Goal: Task Accomplishment & Management: Use online tool/utility

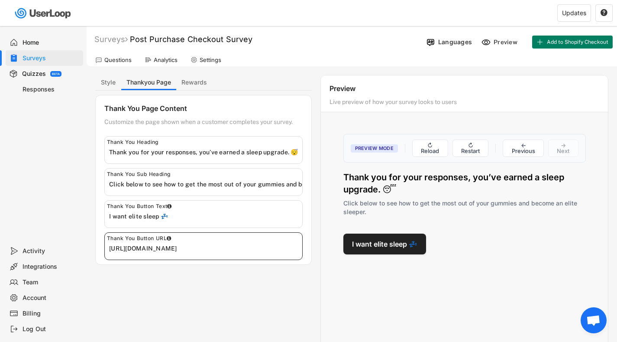
click at [197, 248] on input "input" at bounding box center [205, 248] width 193 height 13
paste input "[URL][DOMAIN_NAME]"
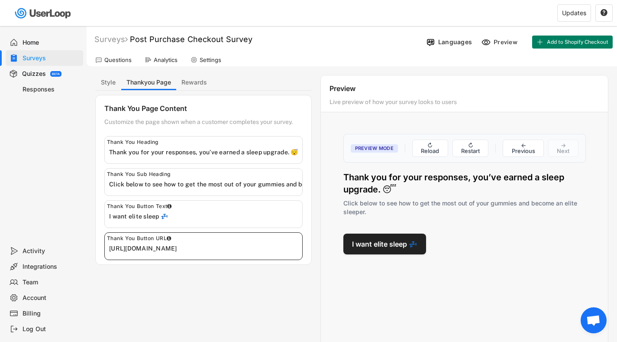
scroll to position [0, 103]
type input "[URL][DOMAIN_NAME]"
click at [252, 282] on div "Style Thankyou Page Rewards Styling Customize the look and feel of your email a…" at bounding box center [351, 234] width 513 height 319
click at [372, 246] on button "I want elite sleep 💤" at bounding box center [384, 243] width 83 height 21
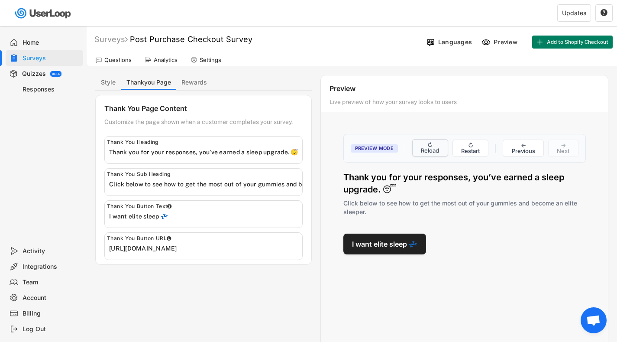
click at [438, 152] on button "↻ Reload" at bounding box center [430, 147] width 36 height 17
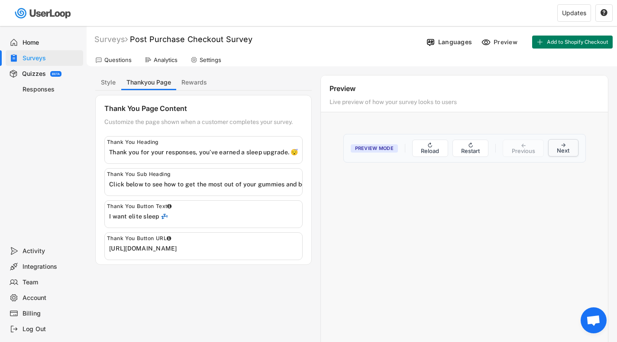
click at [557, 146] on button "→ Next" at bounding box center [563, 147] width 30 height 17
click at [566, 148] on button "→ Next" at bounding box center [563, 147] width 30 height 17
click at [474, 151] on button "↻ Restart" at bounding box center [470, 147] width 36 height 17
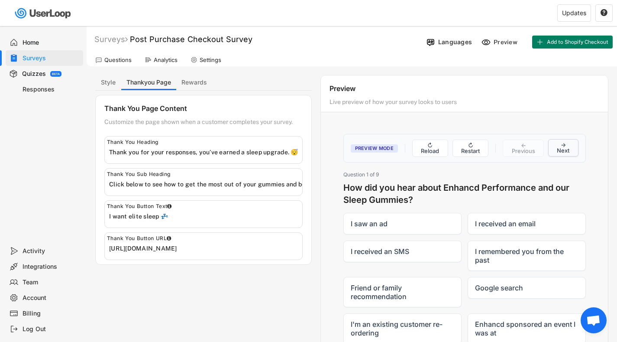
click at [561, 150] on button "→ Next" at bounding box center [563, 147] width 30 height 17
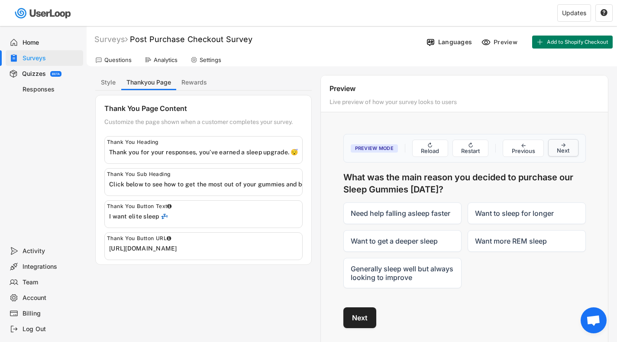
click at [561, 150] on button "→ Next" at bounding box center [563, 147] width 30 height 17
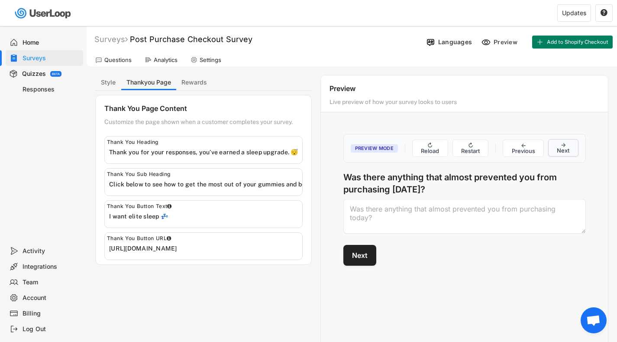
click at [561, 150] on button "→ Next" at bounding box center [563, 147] width 30 height 17
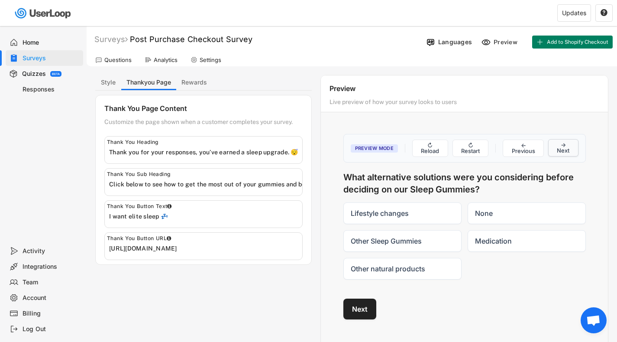
click at [561, 150] on button "→ Next" at bounding box center [563, 147] width 30 height 17
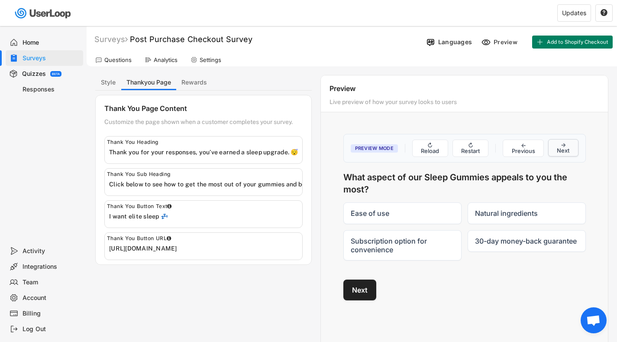
click at [561, 150] on button "→ Next" at bounding box center [563, 147] width 30 height 17
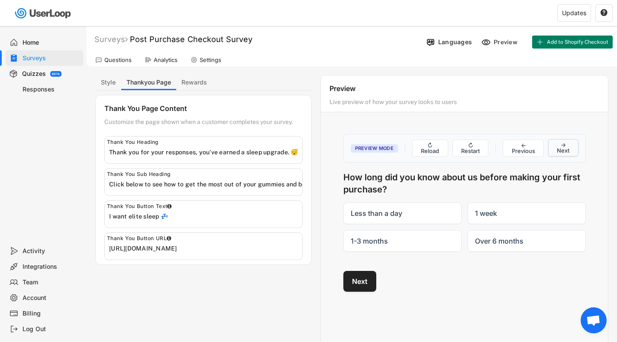
click at [561, 150] on button "→ Next" at bounding box center [563, 147] width 30 height 17
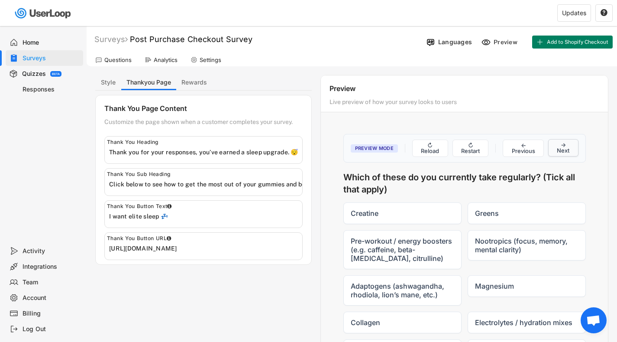
click at [561, 150] on button "→ Next" at bounding box center [563, 147] width 30 height 17
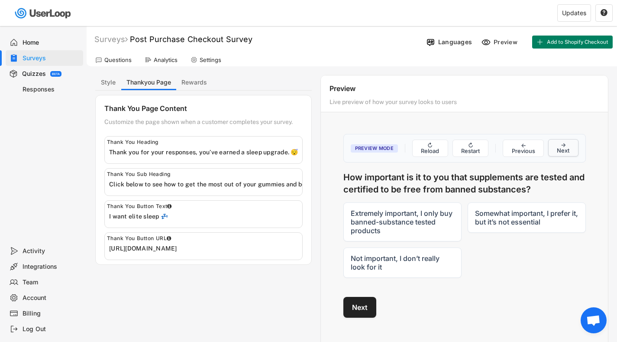
click at [561, 150] on button "→ Next" at bounding box center [563, 147] width 30 height 17
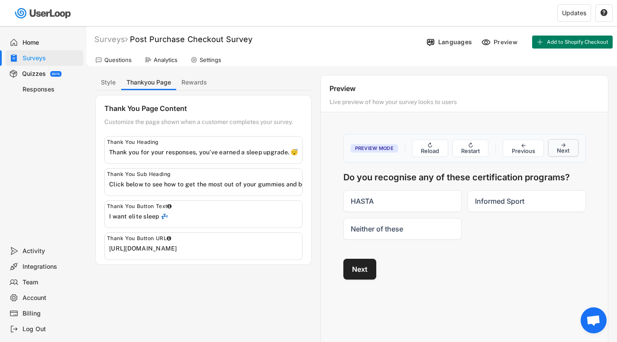
click at [561, 150] on button "→ Next" at bounding box center [563, 147] width 30 height 17
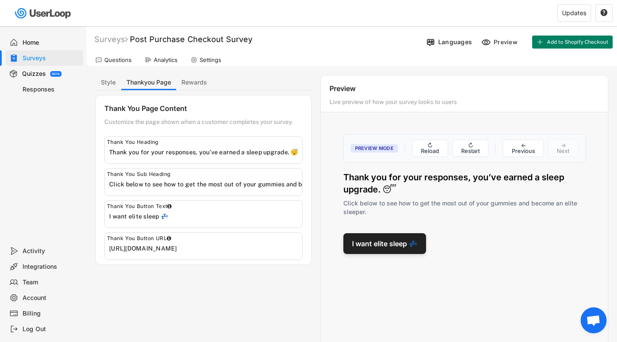
click at [398, 247] on button "I want elite sleep 💤" at bounding box center [384, 243] width 83 height 21
click at [119, 215] on input "input" at bounding box center [205, 216] width 193 height 13
click at [134, 215] on input "input" at bounding box center [205, 216] width 193 height 13
click at [148, 216] on input "input" at bounding box center [205, 216] width 193 height 13
click at [142, 280] on div "Style Thankyou Page Rewards Styling Customize the look and feel of your email a…" at bounding box center [351, 234] width 513 height 319
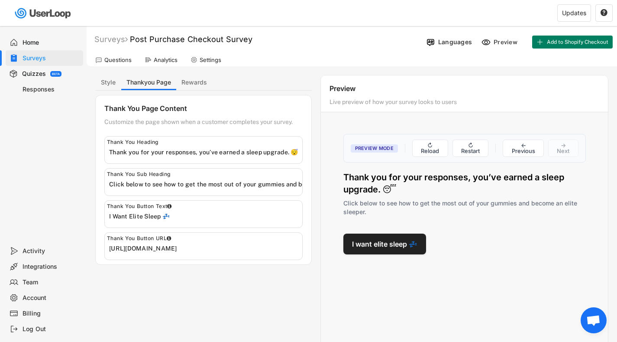
click at [195, 277] on div "Style Thankyou Page Rewards Styling Customize the look and feel of your email a…" at bounding box center [351, 234] width 513 height 319
click at [426, 144] on button "↻ Reload" at bounding box center [430, 147] width 36 height 17
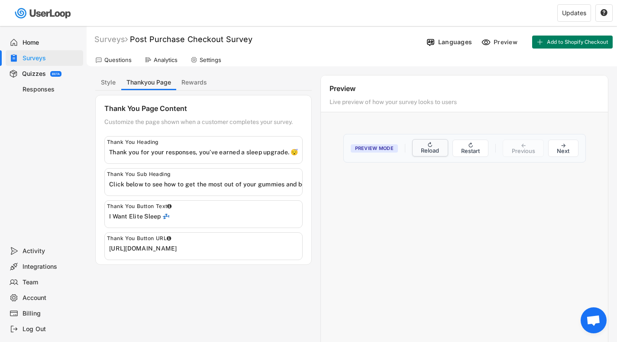
click at [430, 149] on button "↻ Reload" at bounding box center [430, 147] width 36 height 17
click at [470, 145] on button "↻ Restart" at bounding box center [470, 147] width 36 height 17
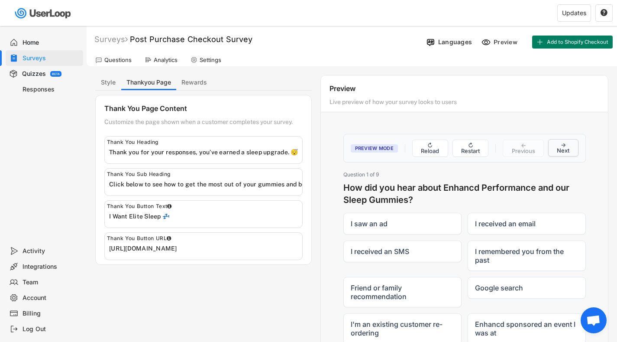
click at [565, 150] on button "→ Next" at bounding box center [563, 147] width 30 height 17
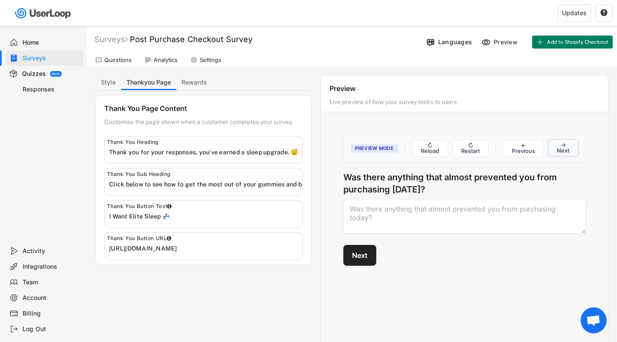
click at [565, 150] on button "→ Next" at bounding box center [563, 147] width 30 height 17
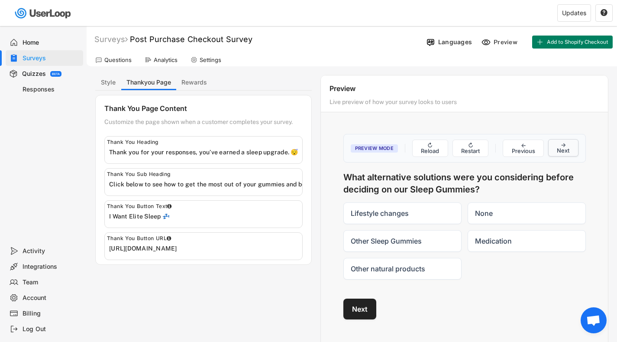
click at [565, 150] on button "→ Next" at bounding box center [563, 147] width 30 height 17
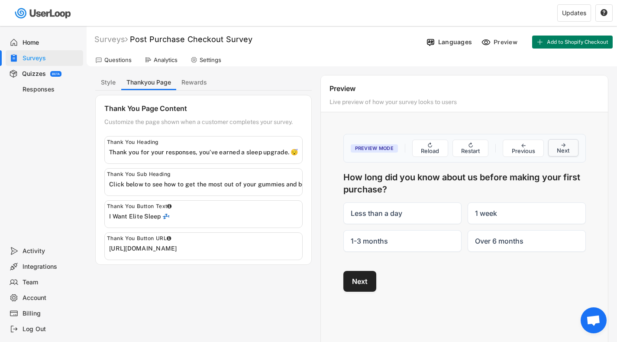
click at [565, 150] on button "→ Next" at bounding box center [563, 147] width 30 height 17
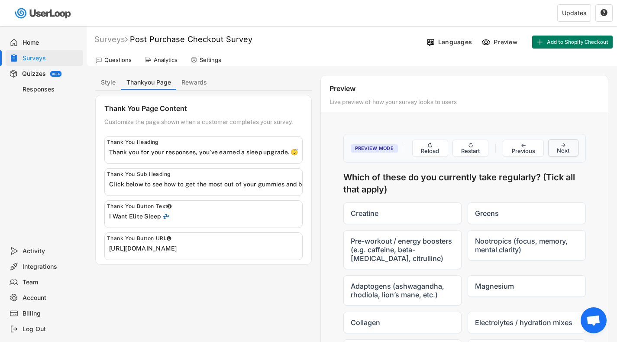
click at [565, 150] on button "→ Next" at bounding box center [563, 147] width 30 height 17
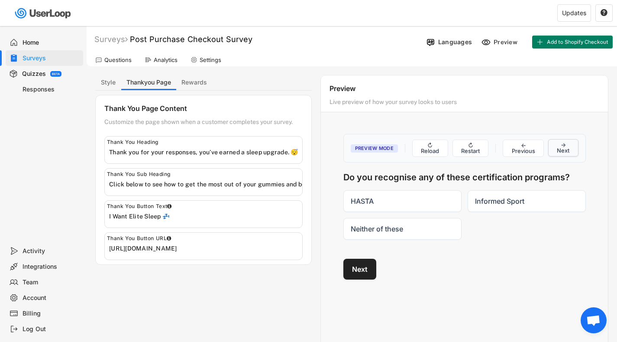
click at [565, 150] on button "→ Next" at bounding box center [563, 147] width 30 height 17
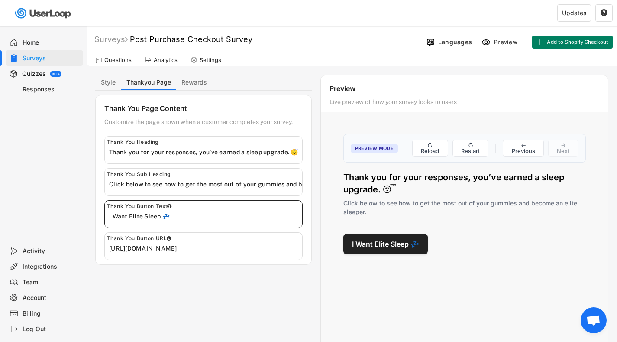
click at [144, 216] on input "input" at bounding box center [205, 216] width 193 height 13
click at [131, 216] on input "input" at bounding box center [205, 216] width 193 height 13
click at [209, 283] on div "Style Thankyou Page Rewards Styling Customize the look and feel of your email a…" at bounding box center [351, 234] width 513 height 319
click at [432, 146] on button "↻ Reload" at bounding box center [430, 147] width 36 height 17
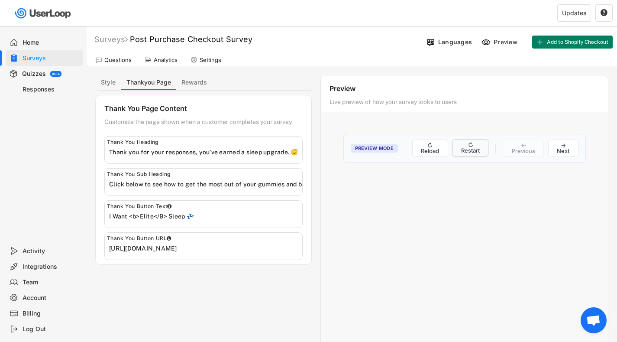
click at [470, 149] on button "↻ Restart" at bounding box center [470, 147] width 36 height 17
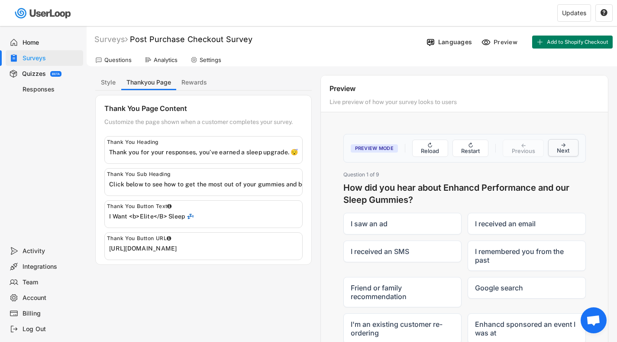
click at [560, 149] on button "→ Next" at bounding box center [563, 147] width 30 height 17
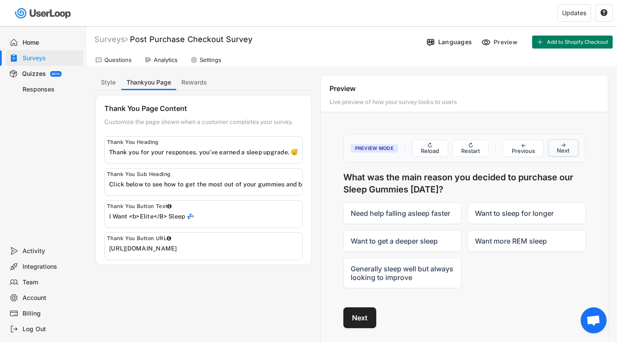
click at [560, 149] on button "→ Next" at bounding box center [563, 147] width 30 height 17
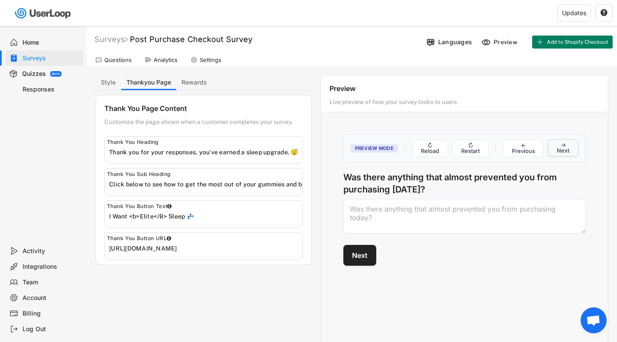
click at [560, 149] on button "→ Next" at bounding box center [563, 147] width 30 height 17
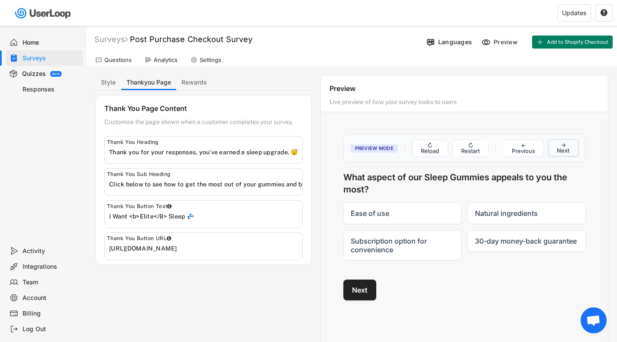
click at [560, 149] on button "→ Next" at bounding box center [563, 147] width 30 height 17
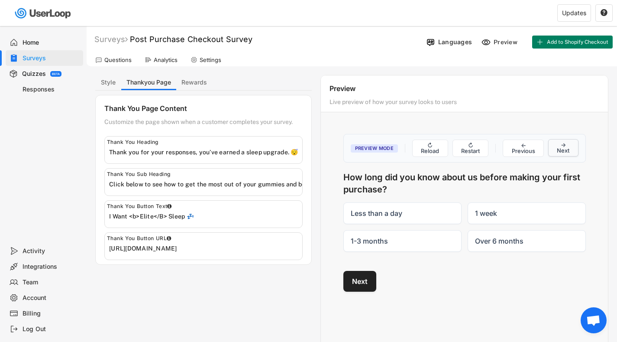
click at [560, 149] on button "→ Next" at bounding box center [563, 147] width 30 height 17
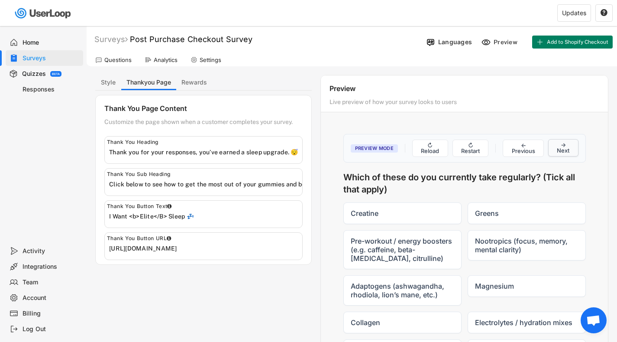
click at [560, 149] on button "→ Next" at bounding box center [563, 147] width 30 height 17
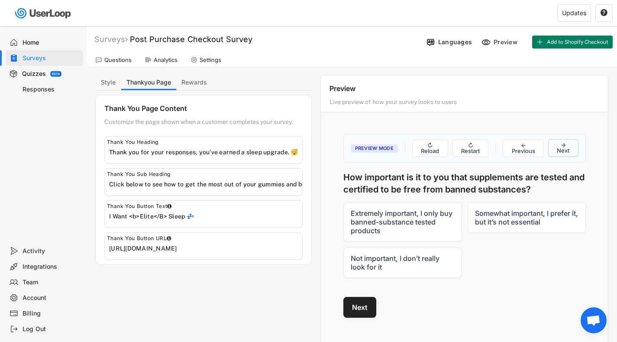
click at [560, 149] on button "→ Next" at bounding box center [563, 147] width 30 height 17
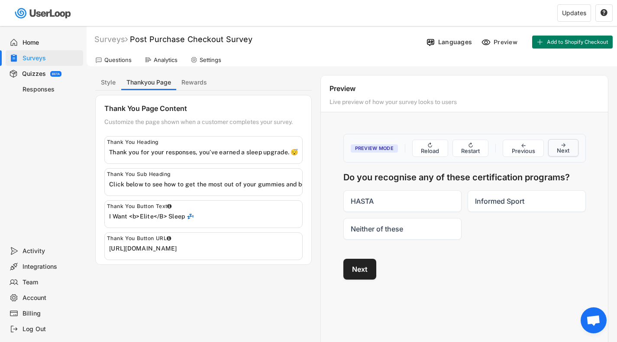
click at [560, 149] on button "→ Next" at bounding box center [563, 147] width 30 height 17
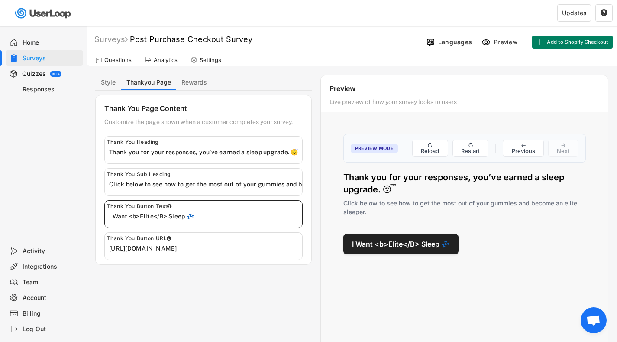
click at [168, 216] on input "input" at bounding box center [205, 216] width 193 height 13
click at [142, 217] on input "input" at bounding box center [205, 216] width 193 height 13
type input "I Want Elite Sleep 💤"
click at [203, 283] on div "Style Thankyou Page Rewards Styling Customize the look and feel of your email a…" at bounding box center [351, 234] width 513 height 319
click at [440, 144] on button "↻ Reload" at bounding box center [430, 147] width 36 height 17
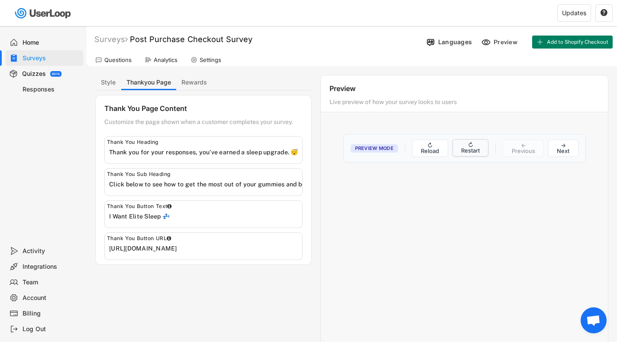
click at [471, 151] on button "↻ Restart" at bounding box center [470, 147] width 36 height 17
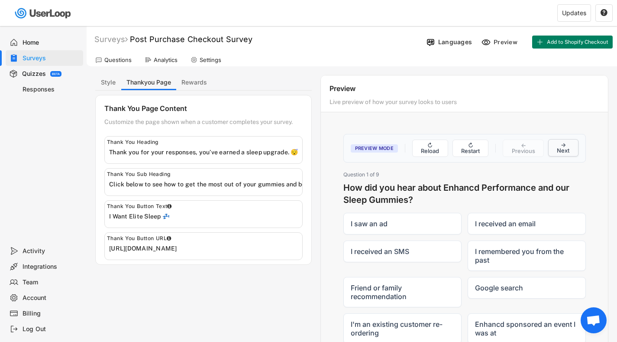
click at [568, 144] on button "→ Next" at bounding box center [563, 147] width 30 height 17
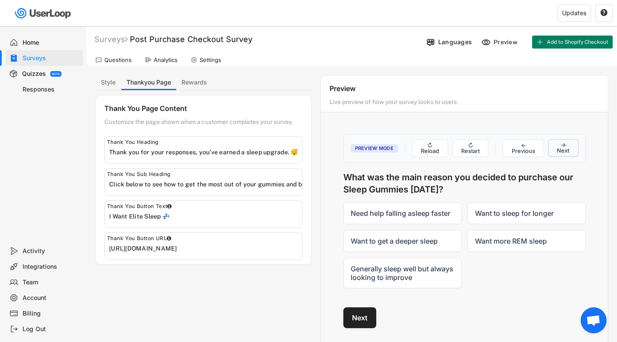
click at [568, 144] on button "→ Next" at bounding box center [563, 147] width 30 height 17
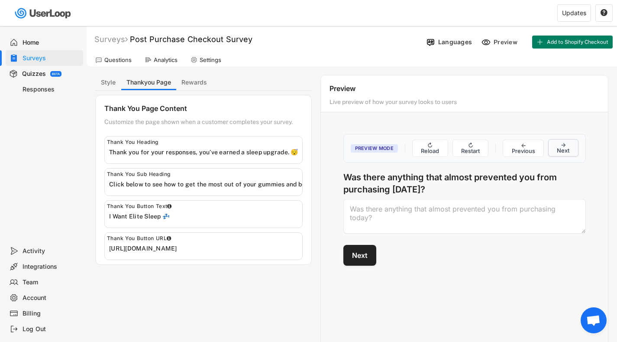
click at [568, 144] on button "→ Next" at bounding box center [563, 147] width 30 height 17
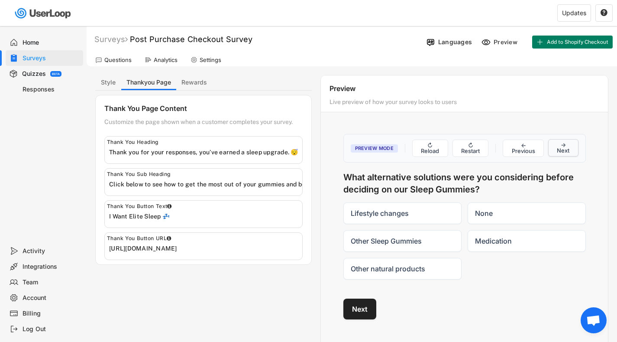
click at [568, 144] on button "→ Next" at bounding box center [563, 147] width 30 height 17
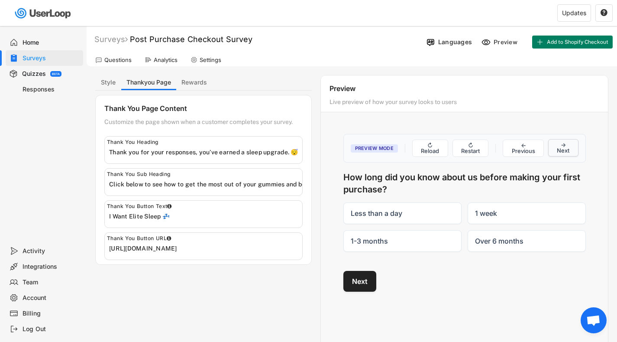
click at [568, 144] on button "→ Next" at bounding box center [563, 147] width 30 height 17
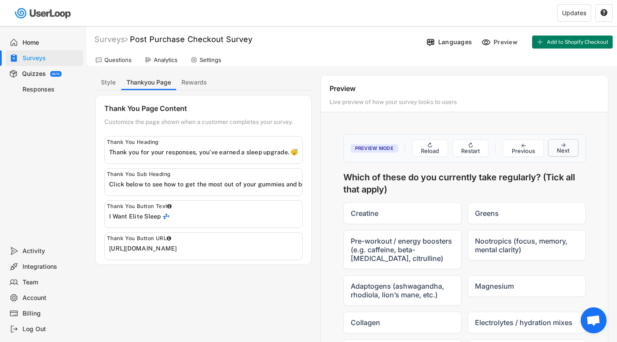
click at [568, 144] on button "→ Next" at bounding box center [563, 147] width 30 height 17
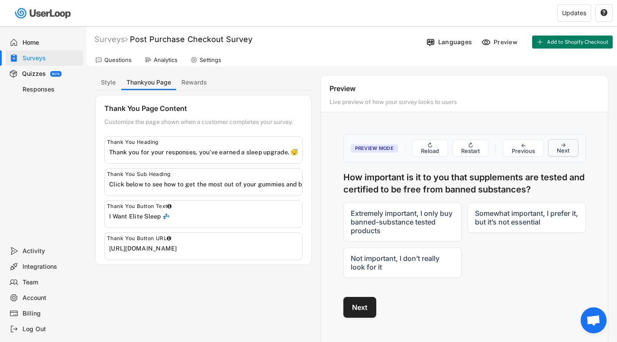
click at [568, 144] on button "→ Next" at bounding box center [563, 147] width 30 height 17
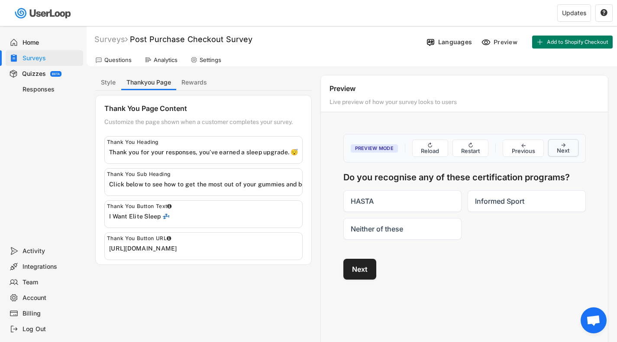
click at [568, 144] on button "→ Next" at bounding box center [563, 147] width 30 height 17
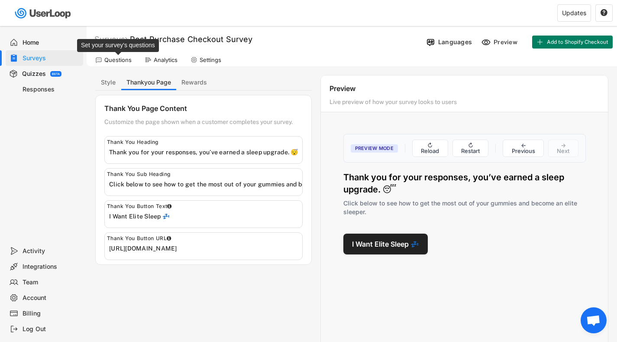
click at [126, 57] on div "Questions" at bounding box center [117, 59] width 27 height 7
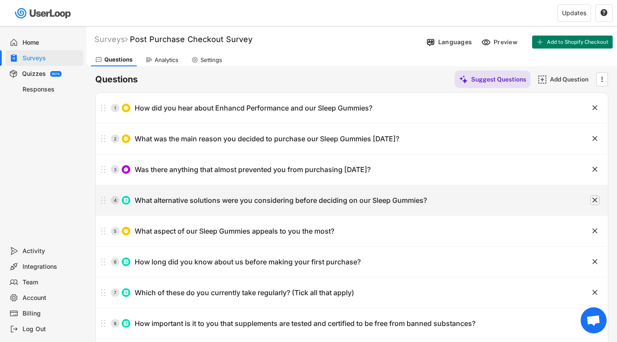
click at [595, 197] on text "" at bounding box center [594, 199] width 5 height 9
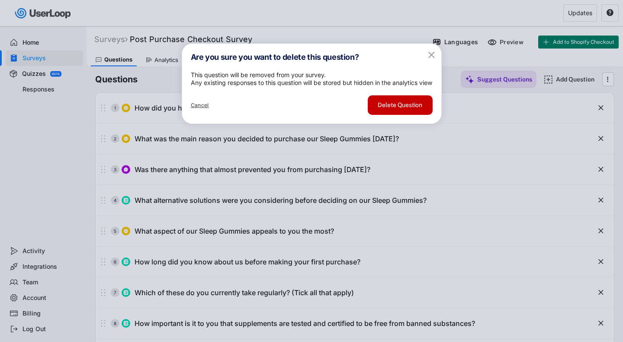
click at [417, 115] on button "Delete Question" at bounding box center [400, 104] width 65 height 19
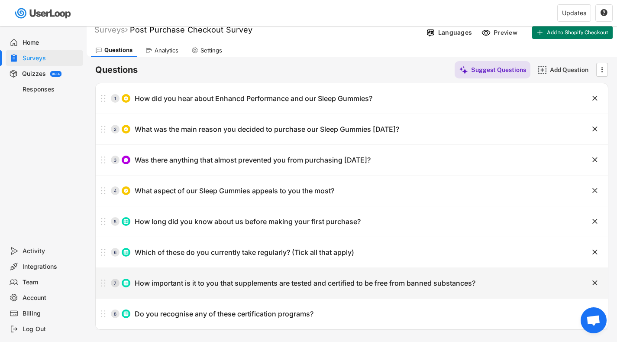
scroll to position [9, 0]
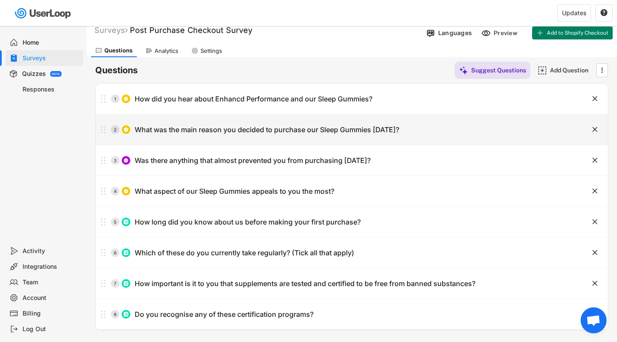
click at [261, 131] on div "What was the main reason you decided to purchase our Sleep Gummies [DATE]?" at bounding box center [267, 129] width 265 height 9
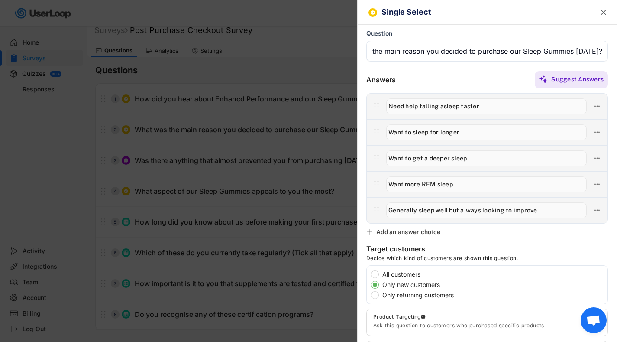
scroll to position [0, 0]
click at [258, 68] on div at bounding box center [308, 171] width 617 height 342
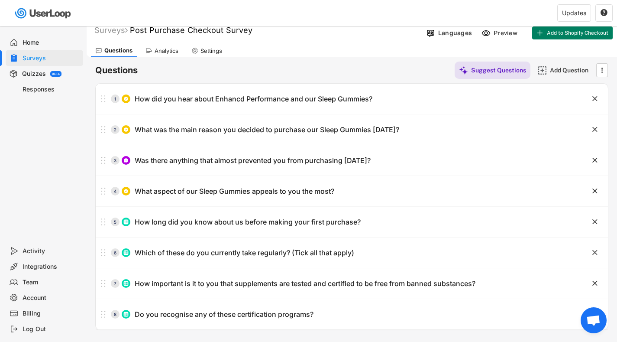
click at [54, 89] on div "Responses" at bounding box center [51, 89] width 57 height 8
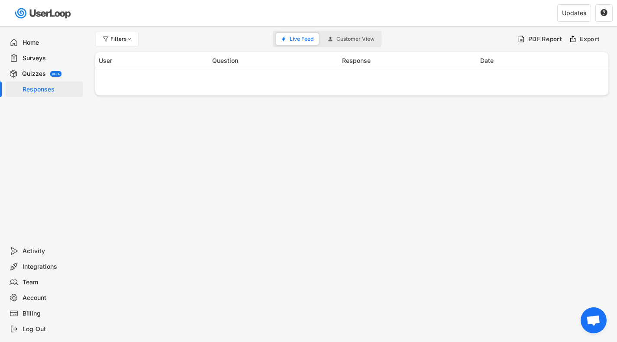
click at [47, 85] on div "Responses" at bounding box center [51, 89] width 57 height 8
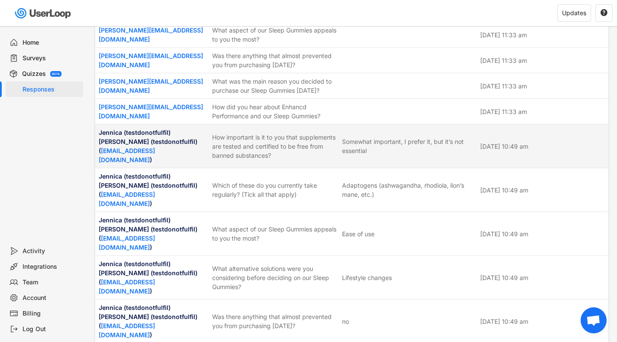
scroll to position [51, 0]
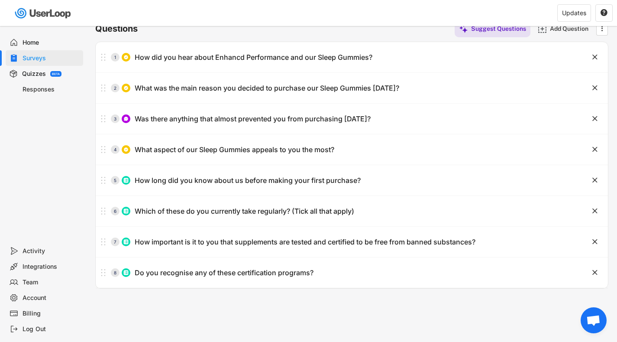
scroll to position [9, 0]
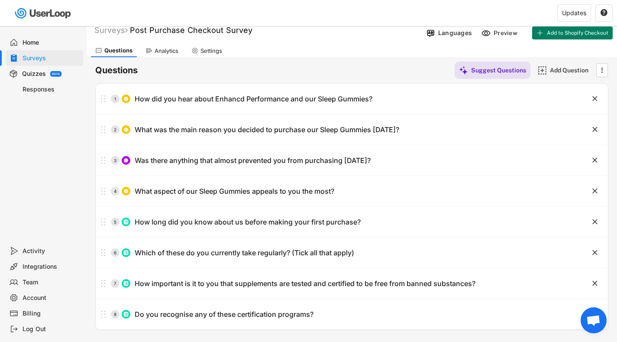
click at [44, 88] on div "Responses" at bounding box center [51, 89] width 57 height 8
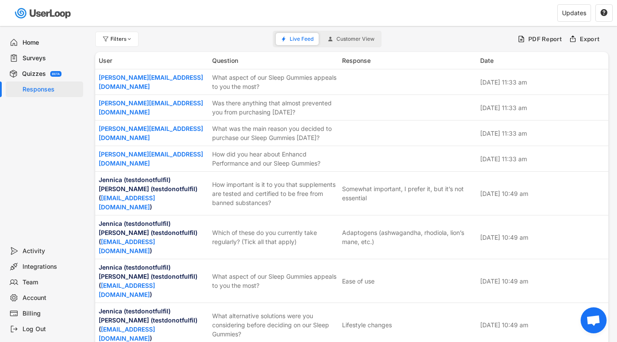
click at [361, 42] on span "Customer View" at bounding box center [355, 38] width 38 height 5
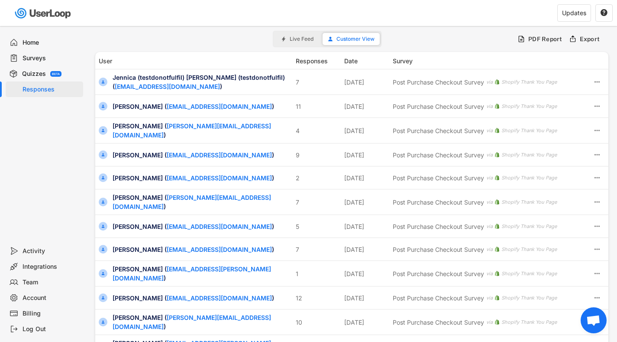
click at [295, 36] on span "Live Feed" at bounding box center [302, 38] width 24 height 5
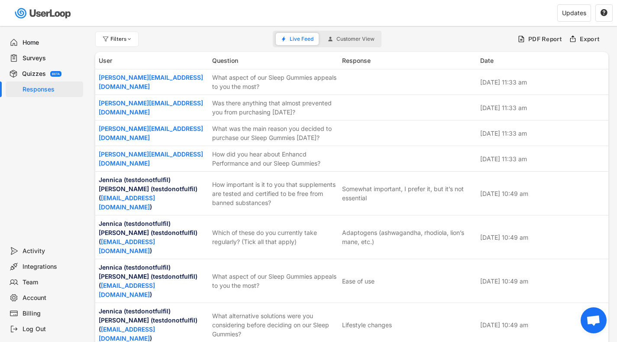
click at [30, 56] on div "Surveys" at bounding box center [51, 58] width 57 height 8
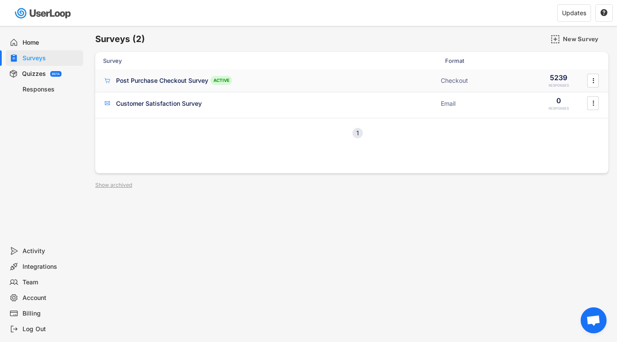
click at [161, 77] on div "Post Purchase Checkout Survey" at bounding box center [162, 80] width 92 height 9
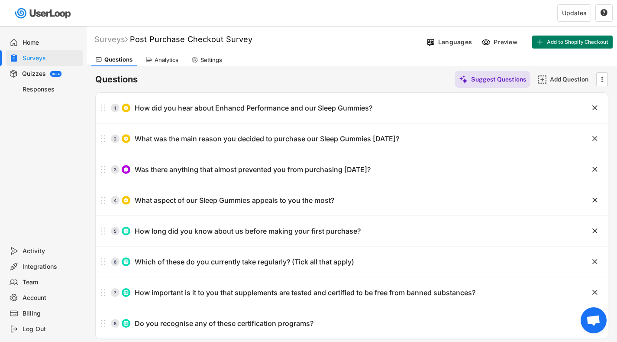
click at [166, 59] on div "Analytics" at bounding box center [167, 59] width 24 height 7
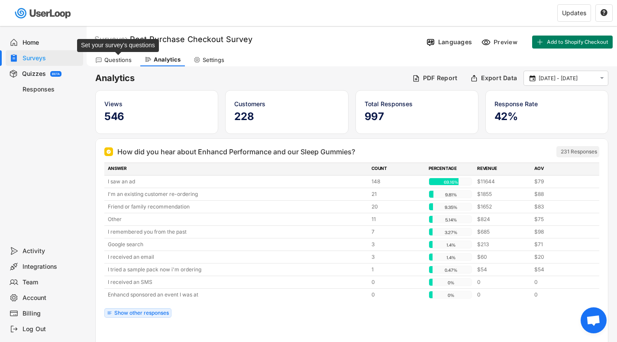
click at [116, 58] on div "Questions" at bounding box center [117, 59] width 27 height 7
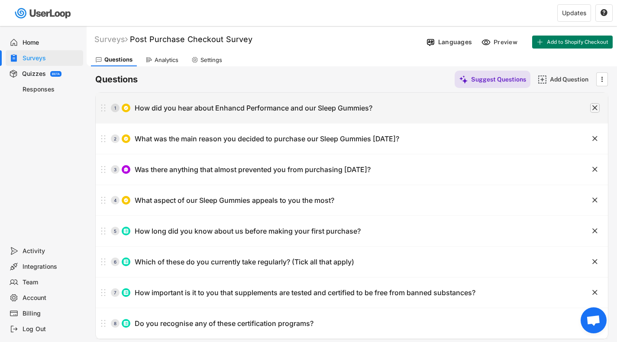
click at [594, 106] on text "" at bounding box center [594, 107] width 5 height 9
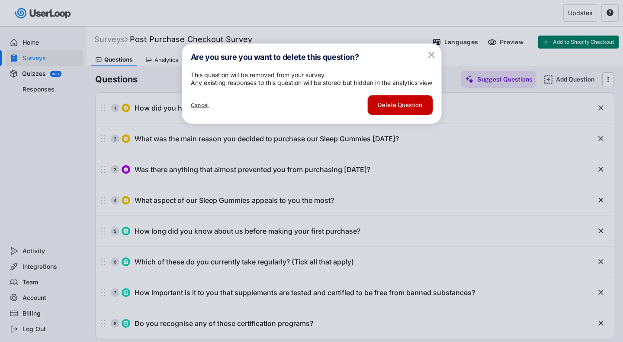
click at [421, 115] on button "Delete Question" at bounding box center [400, 104] width 65 height 19
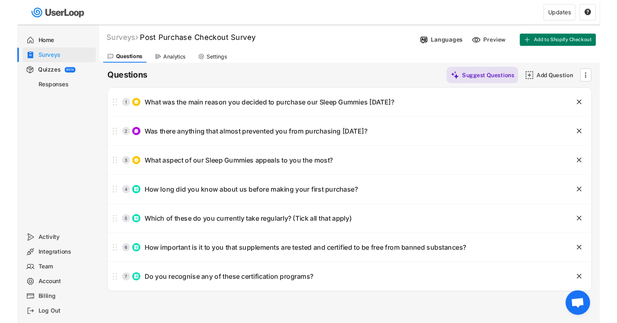
scroll to position [0, 0]
